Goal: Information Seeking & Learning: Compare options

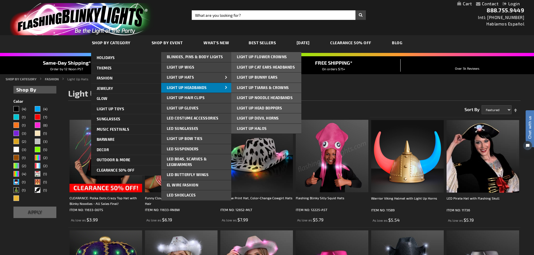
click at [176, 86] on span "Light Up Headbands" at bounding box center [187, 88] width 40 height 4
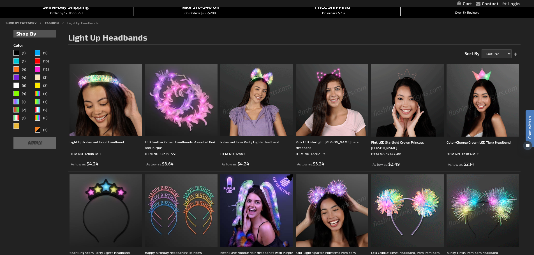
click at [472, 120] on img at bounding box center [483, 100] width 73 height 73
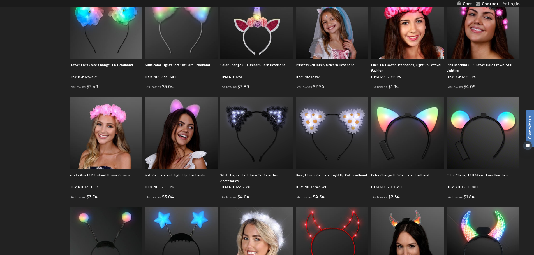
scroll to position [477, 0]
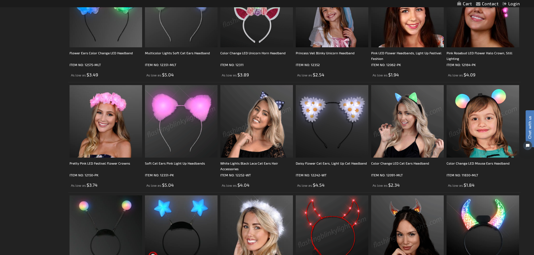
click at [411, 130] on img at bounding box center [407, 121] width 73 height 73
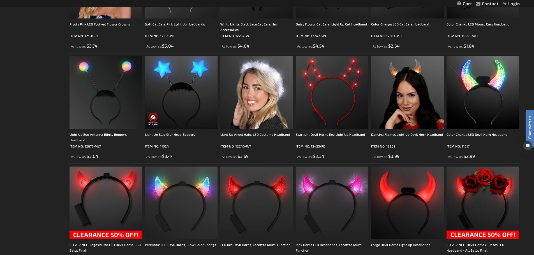
scroll to position [702, 0]
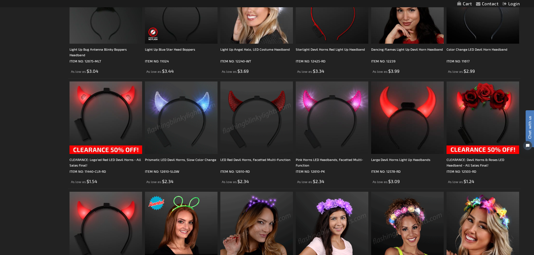
click at [192, 127] on img at bounding box center [181, 118] width 73 height 73
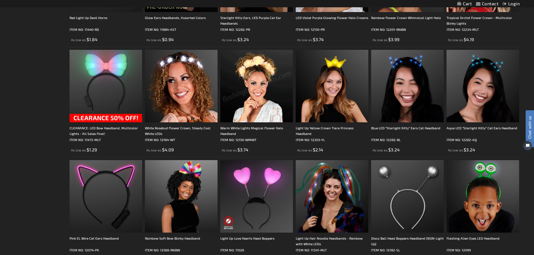
scroll to position [1010, 0]
